Goal: Check status: Check status

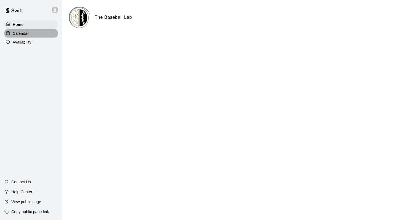
click at [16, 33] on p "Calendar" at bounding box center [21, 34] width 16 height 6
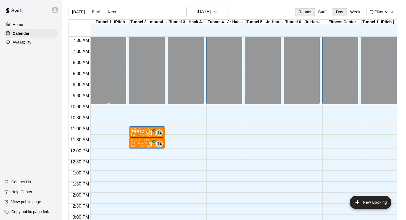
scroll to position [153, 0]
click at [26, 44] on p "Availability" at bounding box center [22, 43] width 19 height 6
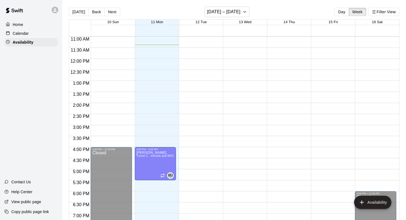
scroll to position [239, 0]
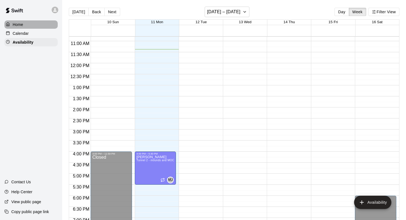
click at [28, 26] on div "Home" at bounding box center [30, 24] width 53 height 8
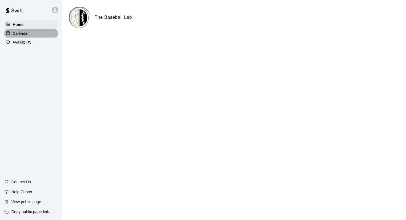
click at [33, 35] on div "Calendar" at bounding box center [30, 33] width 53 height 8
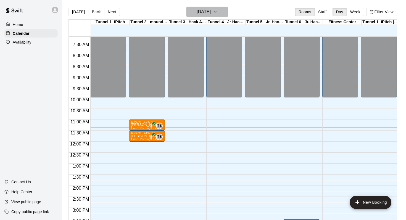
click at [204, 12] on h6 "[DATE]" at bounding box center [204, 12] width 14 height 8
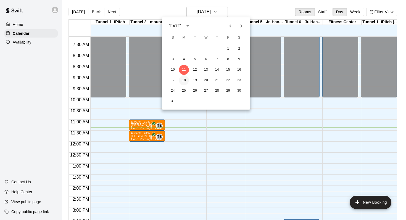
click at [185, 81] on button "18" at bounding box center [184, 80] width 10 height 10
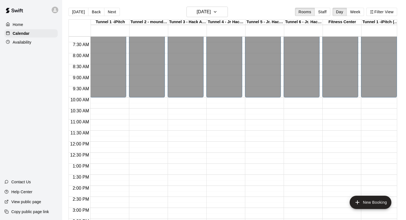
click at [28, 41] on p "Availability" at bounding box center [22, 43] width 19 height 6
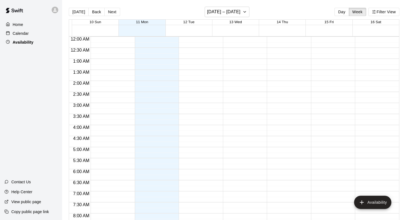
scroll to position [252, 0]
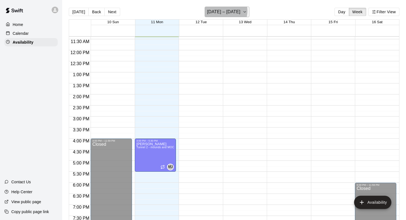
click at [225, 11] on h6 "[DATE] – [DATE]" at bounding box center [223, 12] width 33 height 8
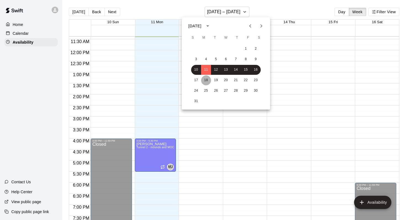
click at [209, 80] on button "18" at bounding box center [206, 80] width 10 height 10
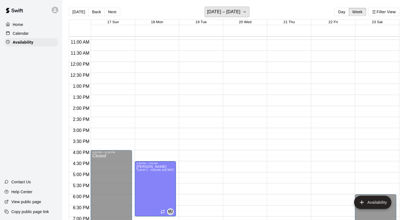
scroll to position [206, 0]
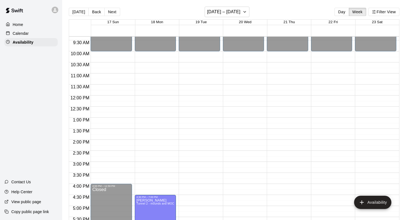
click at [30, 34] on div "Calendar" at bounding box center [30, 33] width 53 height 8
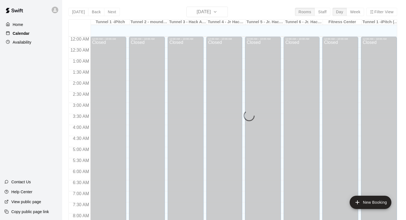
scroll to position [252, 0]
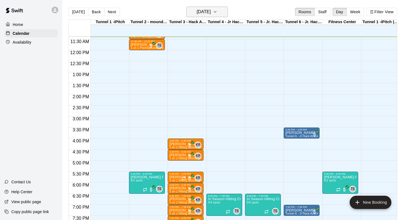
click at [217, 14] on icon "button" at bounding box center [215, 12] width 4 height 7
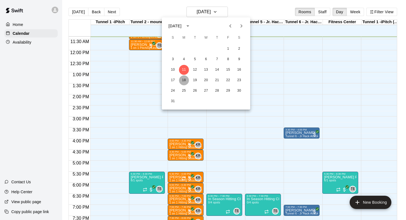
click at [184, 78] on button "18" at bounding box center [184, 80] width 10 height 10
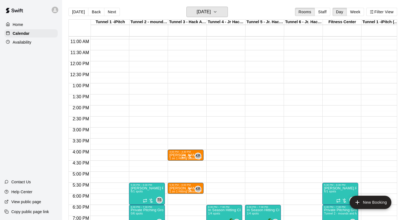
scroll to position [239, 0]
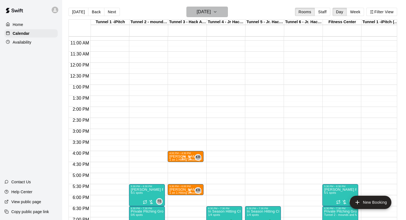
click at [199, 13] on h6 "[DATE]" at bounding box center [204, 12] width 14 height 8
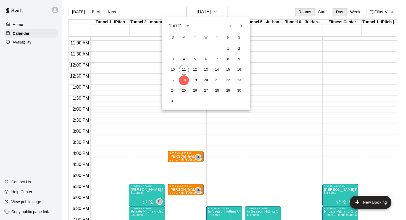
click at [187, 91] on button "25" at bounding box center [184, 91] width 10 height 10
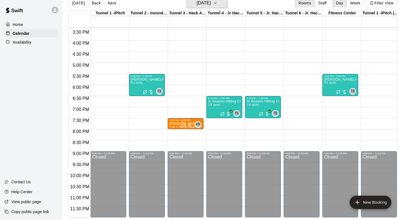
scroll to position [0, 0]
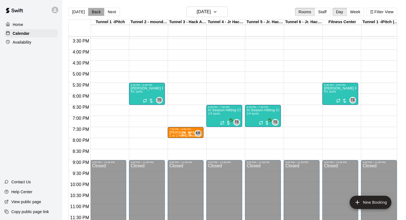
click at [92, 14] on button "Back" at bounding box center [96, 12] width 16 height 8
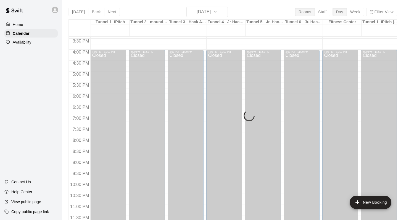
click at [79, 13] on div "[DATE] Back [DATE][DATE] Rooms Staff Day Week Filter View Tunnel 1 -iPitch 24 S…" at bounding box center [233, 117] width 329 height 220
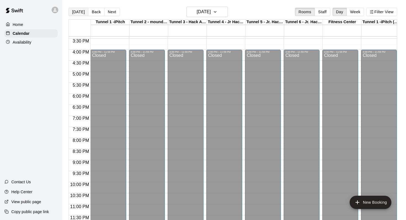
click at [75, 12] on button "[DATE]" at bounding box center [79, 12] width 20 height 8
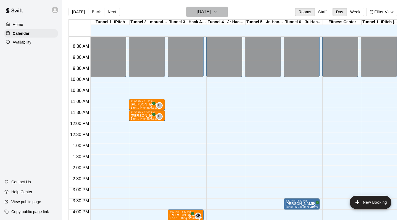
click at [197, 11] on h6 "[DATE]" at bounding box center [204, 12] width 14 height 8
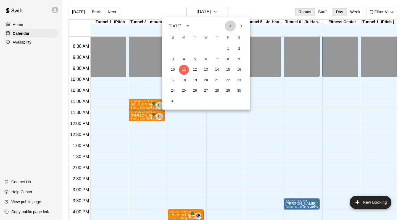
click at [230, 26] on icon "Previous month" at bounding box center [230, 26] width 7 height 7
click at [182, 81] on button "21" at bounding box center [184, 80] width 10 height 10
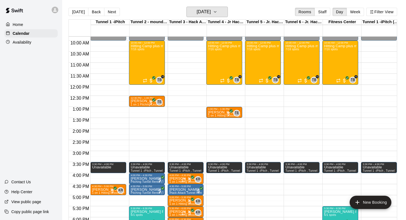
scroll to position [201, 0]
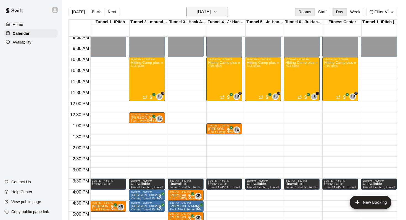
click at [219, 11] on button "[DATE]" at bounding box center [207, 12] width 41 height 10
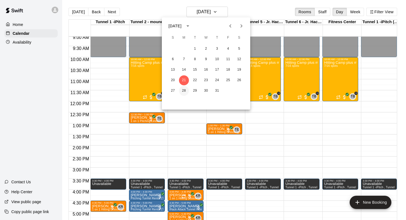
click at [185, 91] on button "28" at bounding box center [184, 91] width 10 height 10
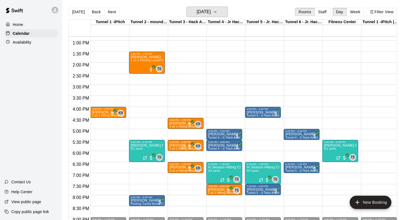
scroll to position [253, 0]
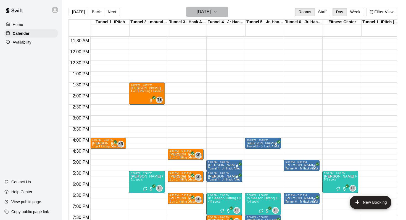
click at [209, 16] on button "[DATE]" at bounding box center [207, 12] width 41 height 10
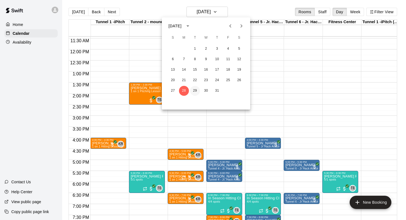
click at [196, 89] on button "29" at bounding box center [195, 91] width 10 height 10
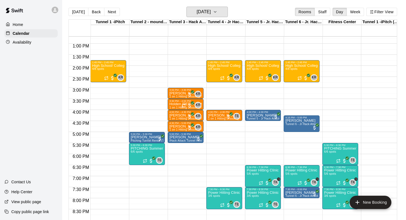
scroll to position [275, 0]
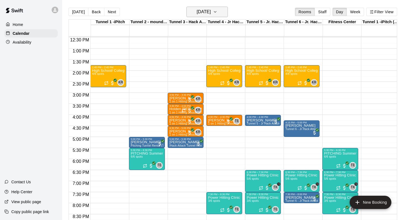
click at [207, 10] on h6 "[DATE]" at bounding box center [204, 12] width 14 height 8
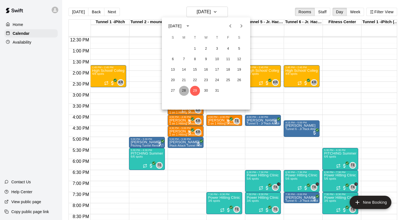
click at [185, 93] on button "28" at bounding box center [184, 91] width 10 height 10
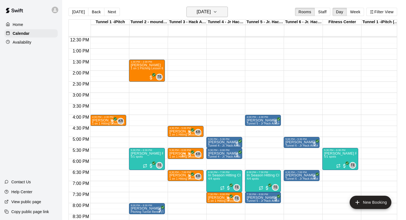
click at [204, 14] on h6 "[DATE]" at bounding box center [204, 12] width 14 height 8
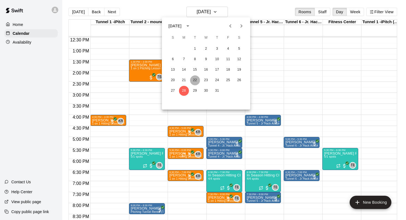
click at [193, 82] on button "22" at bounding box center [195, 80] width 10 height 10
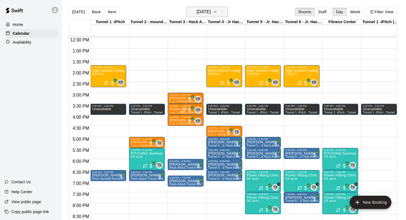
click at [210, 14] on h6 "[DATE]" at bounding box center [204, 12] width 14 height 8
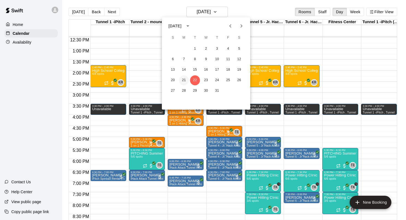
click at [184, 80] on button "21" at bounding box center [184, 80] width 10 height 10
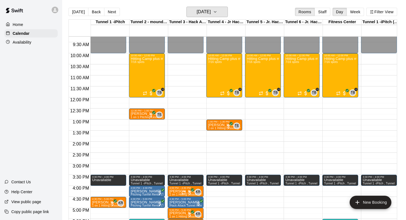
scroll to position [204, 0]
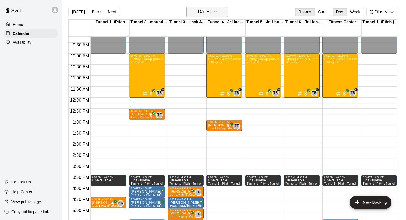
click at [201, 12] on h6 "[DATE]" at bounding box center [204, 12] width 14 height 8
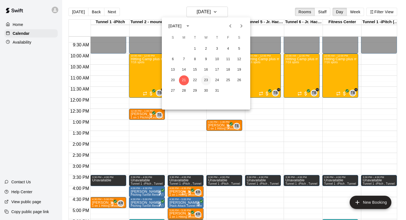
click at [207, 78] on button "23" at bounding box center [206, 80] width 10 height 10
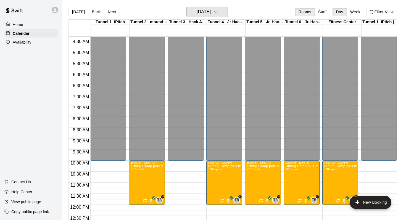
scroll to position [96, 0]
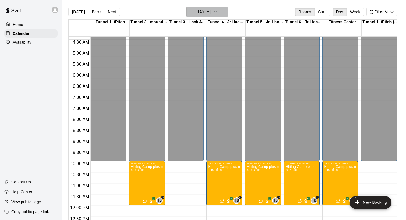
click at [211, 15] on h6 "[DATE]" at bounding box center [204, 12] width 14 height 8
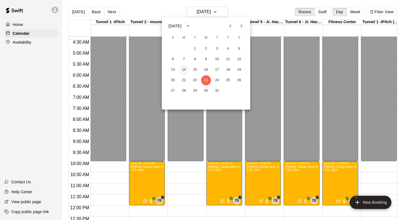
click at [184, 70] on button "14" at bounding box center [184, 70] width 10 height 10
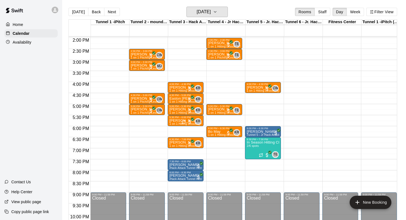
scroll to position [308, 0]
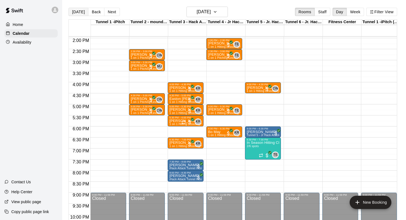
click at [73, 12] on button "[DATE]" at bounding box center [79, 12] width 20 height 8
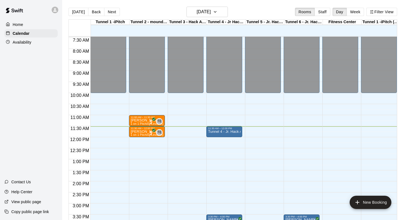
scroll to position [150, 0]
